Goal: Check status: Check status

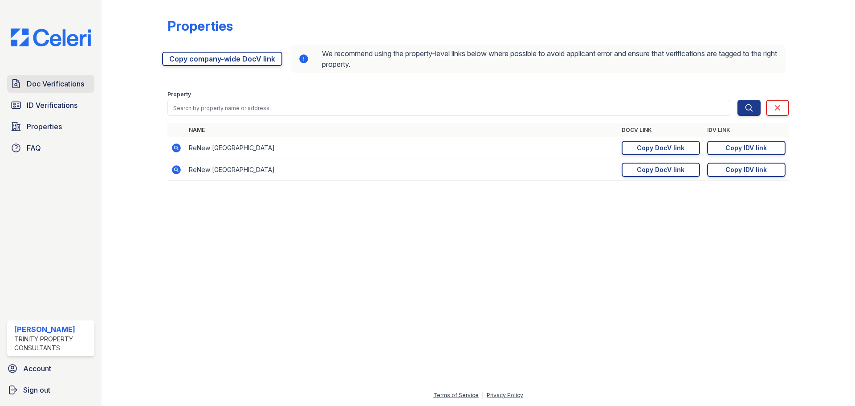
click at [70, 86] on span "Doc Verifications" at bounding box center [55, 83] width 57 height 11
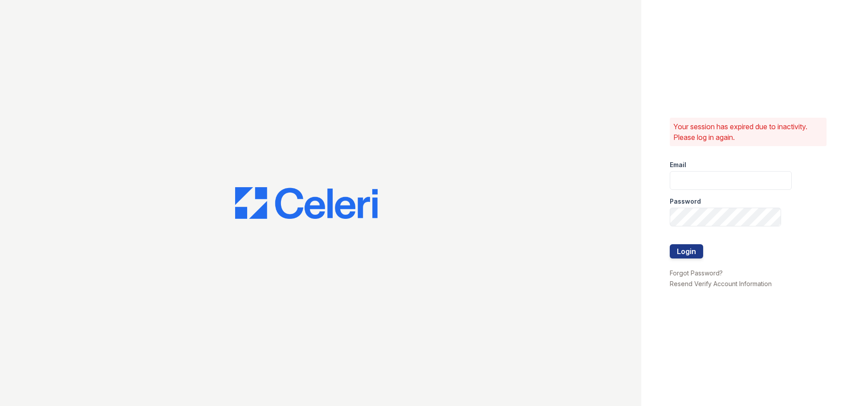
type input "avelasco@trinity-pm.com"
click at [689, 253] on button "Login" at bounding box center [686, 251] width 33 height 14
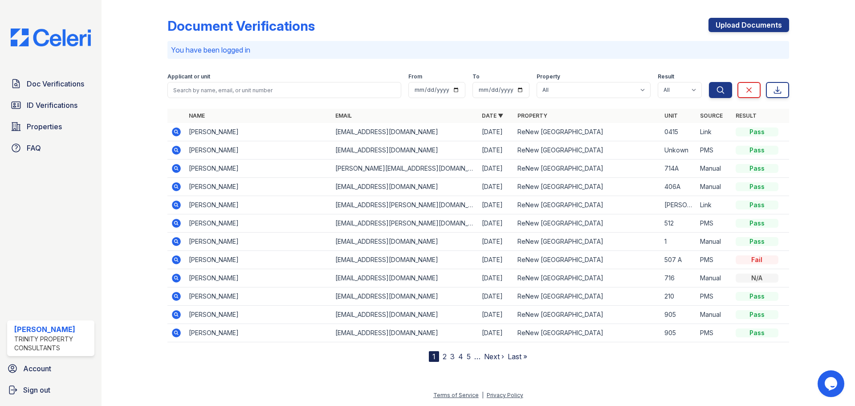
click at [176, 130] on icon at bounding box center [176, 132] width 11 height 11
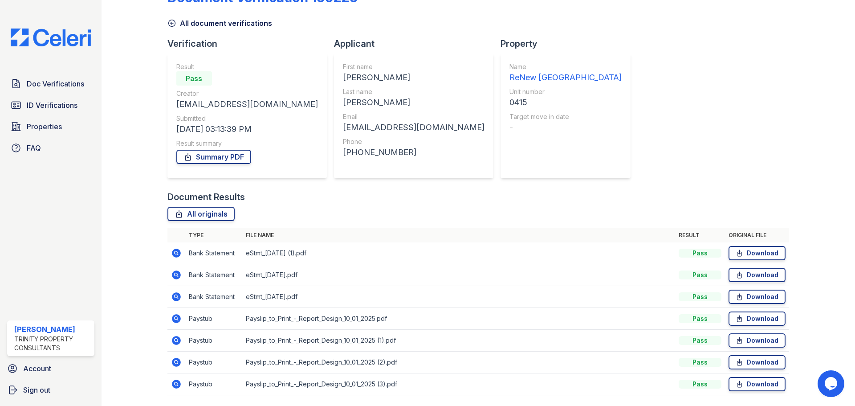
scroll to position [57, 0]
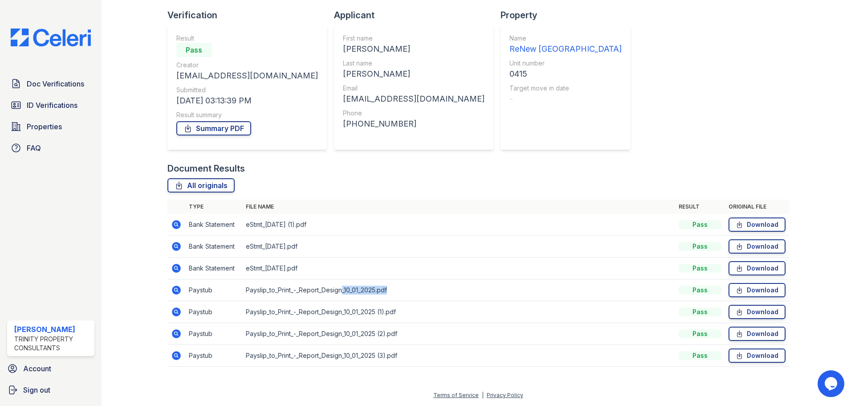
drag, startPoint x: 343, startPoint y: 289, endPoint x: 398, endPoint y: 294, distance: 55.5
click at [398, 294] on td "Payslip_to_Print_-_Report_Design_10_01_2025.pdf" at bounding box center [458, 290] width 433 height 22
click at [437, 339] on td "Payslip_to_Print_-_Report_Design_10_01_2025 (2).pdf" at bounding box center [458, 334] width 433 height 22
click at [361, 290] on td "Payslip_to_Print_-_Report_Design_10_01_2025.pdf" at bounding box center [458, 290] width 433 height 22
click at [174, 287] on icon at bounding box center [176, 290] width 9 height 9
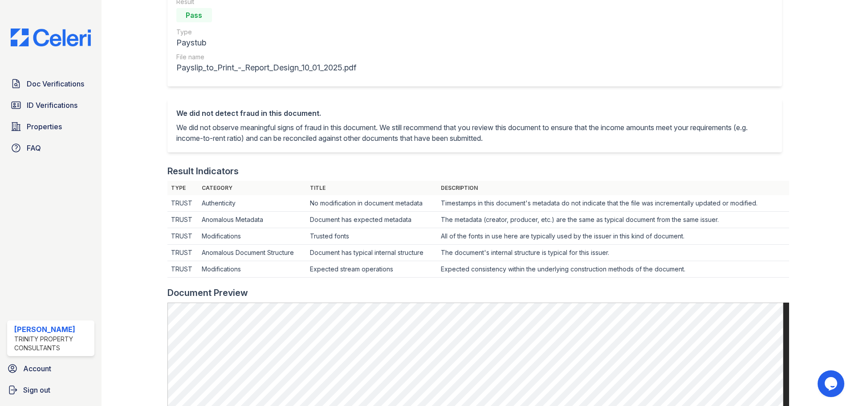
scroll to position [45, 0]
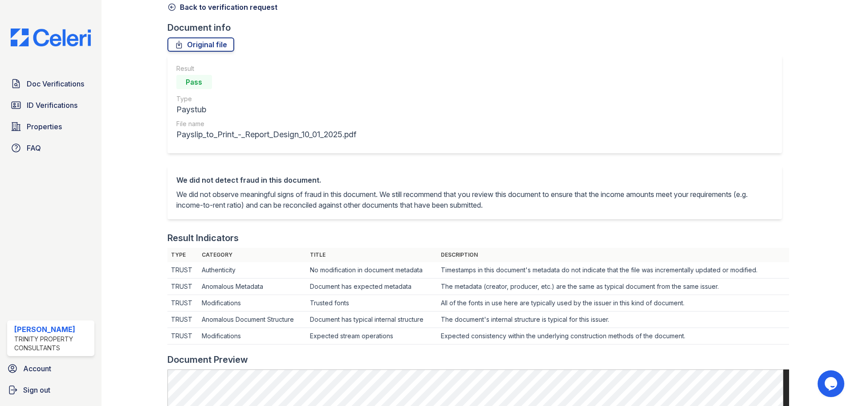
click at [170, 5] on icon at bounding box center [171, 7] width 9 height 9
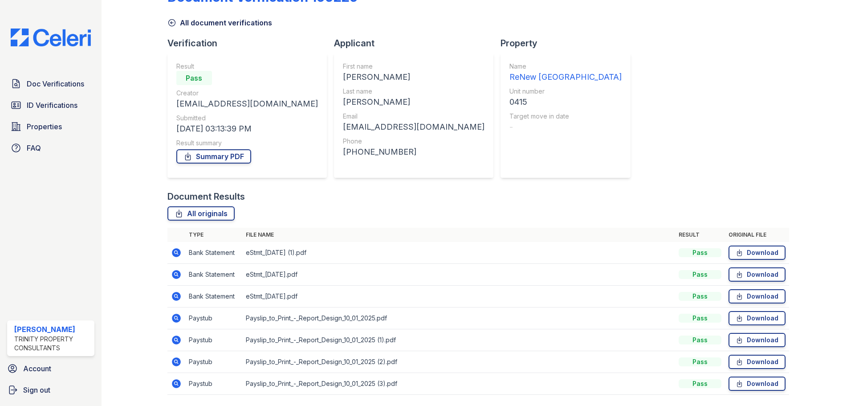
scroll to position [45, 0]
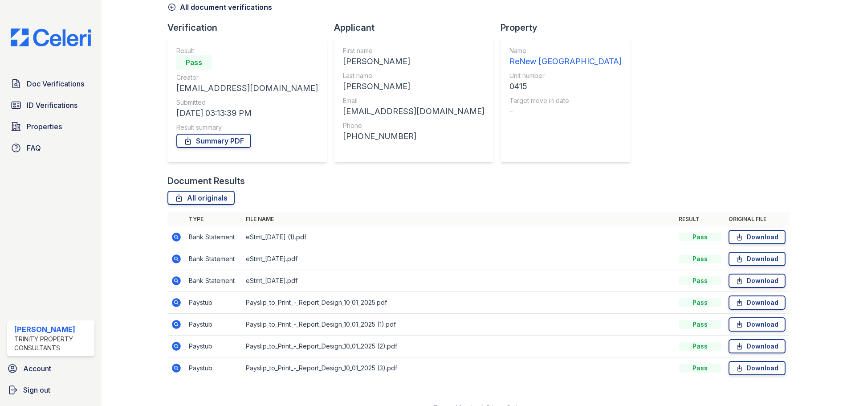
click at [177, 326] on icon at bounding box center [176, 324] width 9 height 9
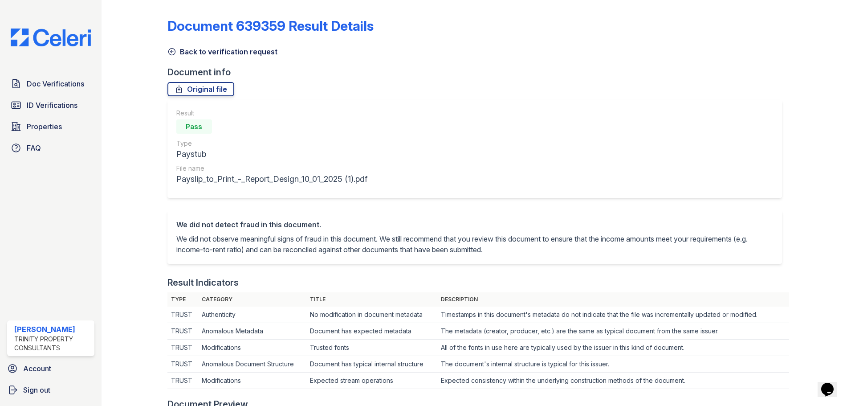
click at [170, 53] on icon at bounding box center [171, 51] width 9 height 9
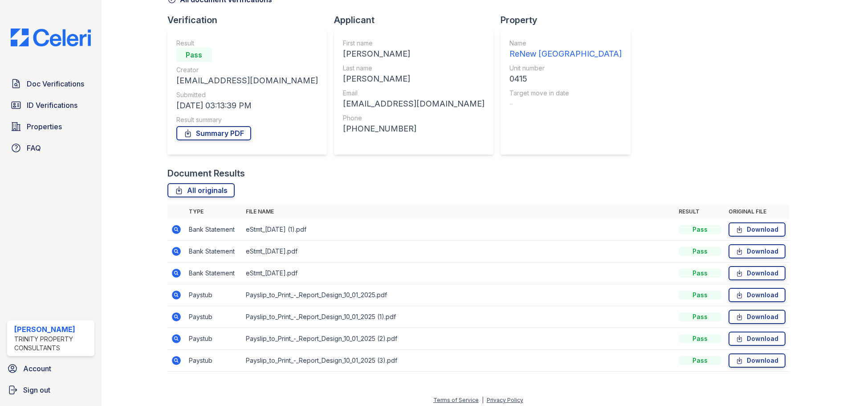
scroll to position [57, 0]
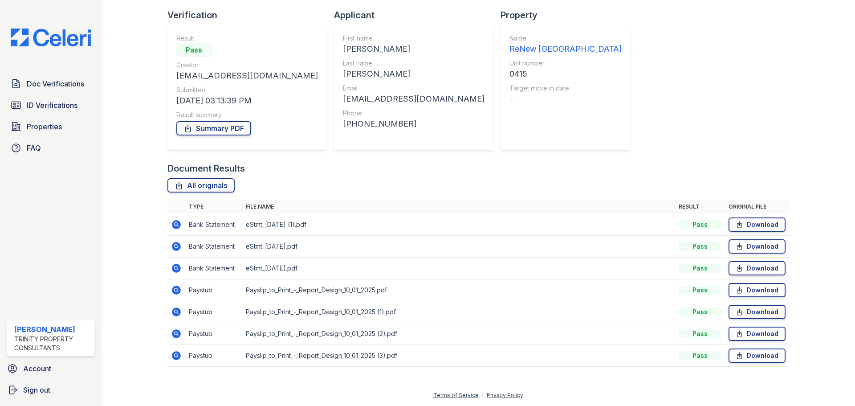
click at [178, 334] on icon at bounding box center [176, 333] width 9 height 9
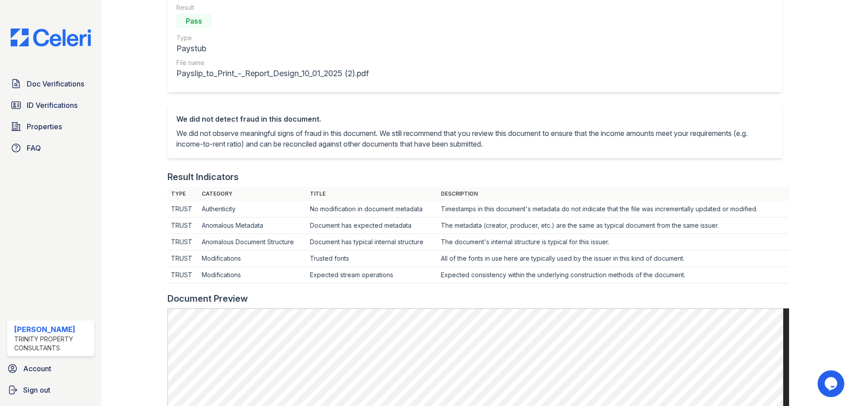
scroll to position [45, 0]
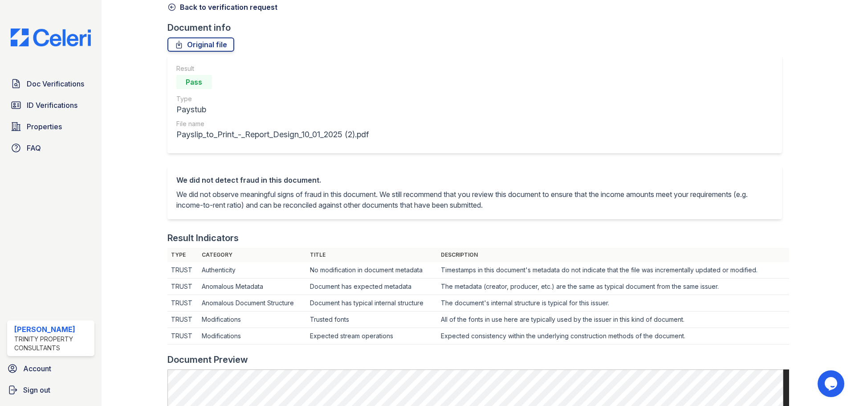
click at [172, 8] on icon at bounding box center [171, 7] width 9 height 9
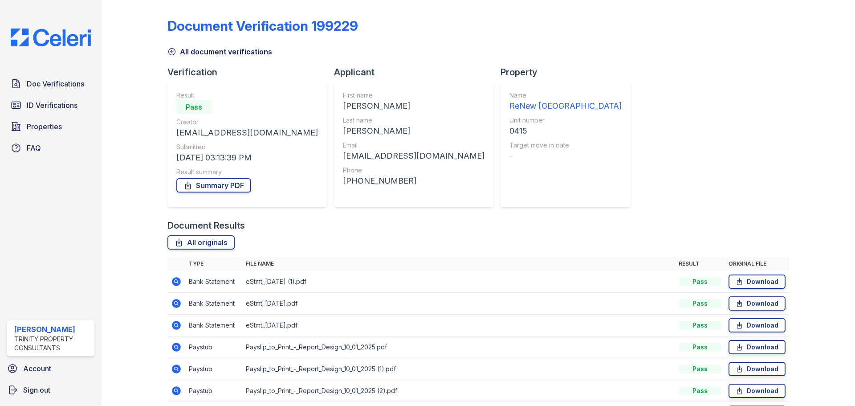
scroll to position [45, 0]
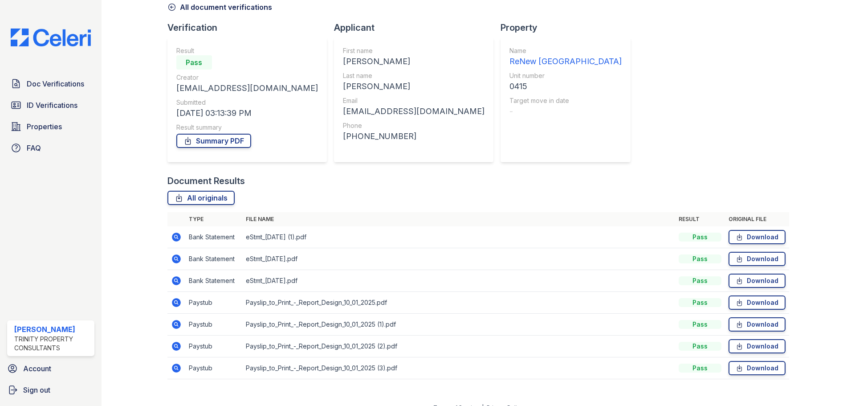
click at [180, 368] on icon at bounding box center [176, 368] width 11 height 11
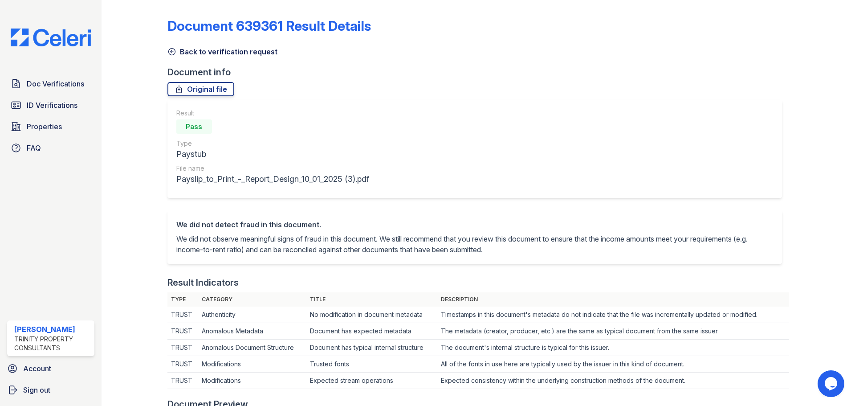
click at [172, 52] on icon at bounding box center [171, 52] width 7 height 7
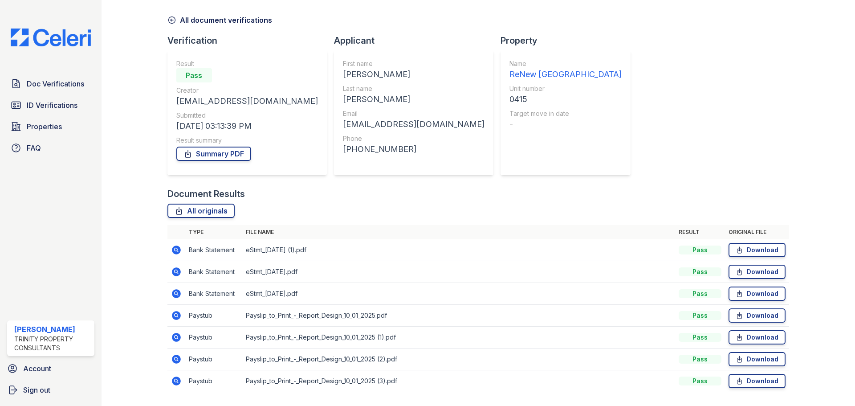
scroll to position [57, 0]
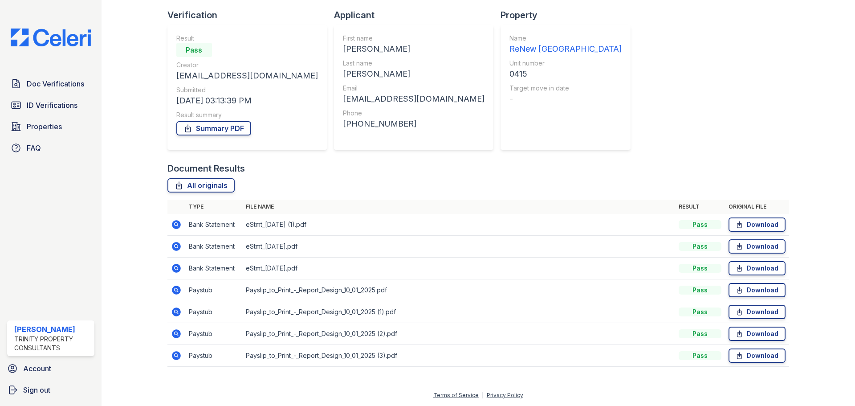
click at [174, 311] on icon at bounding box center [176, 311] width 11 height 11
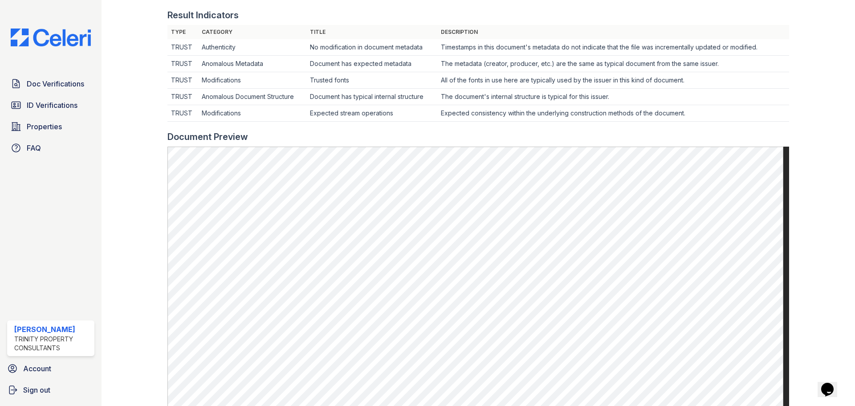
scroll to position [331, 0]
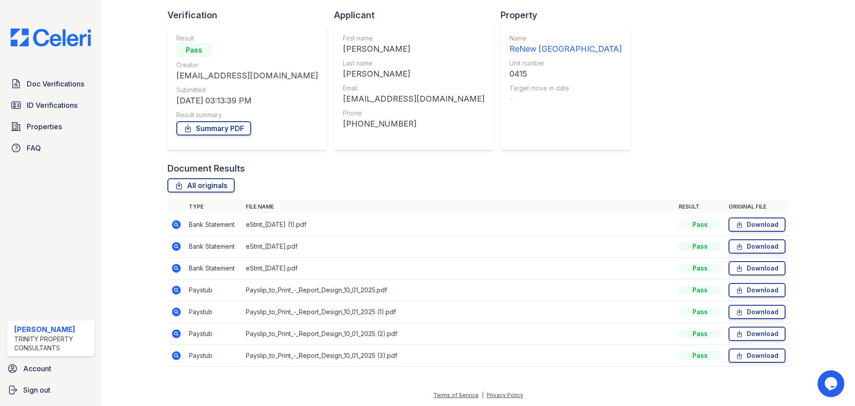
click at [171, 334] on icon at bounding box center [176, 333] width 11 height 11
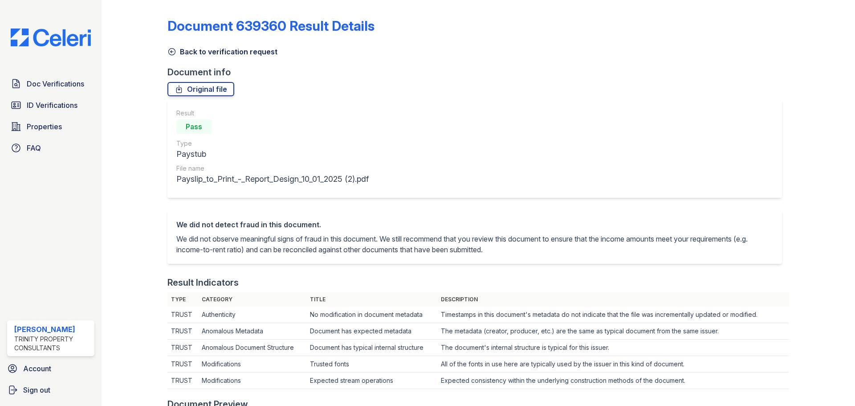
click at [176, 330] on td "TRUST" at bounding box center [182, 331] width 31 height 16
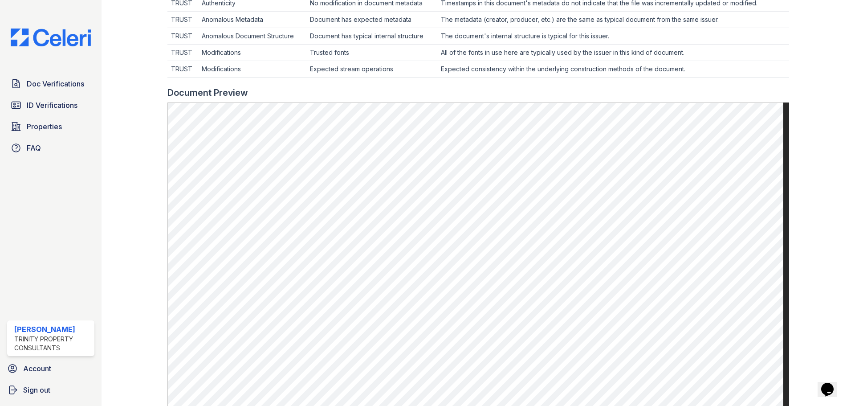
scroll to position [267, 0]
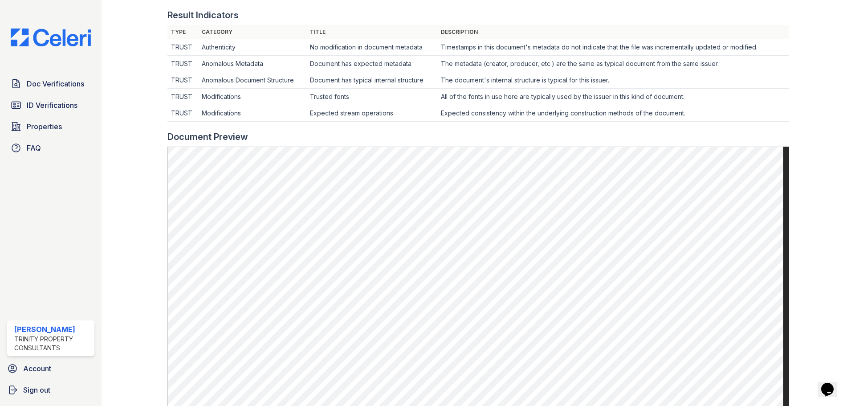
drag, startPoint x: 46, startPoint y: 191, endPoint x: 59, endPoint y: 251, distance: 61.4
